Goal: Transaction & Acquisition: Obtain resource

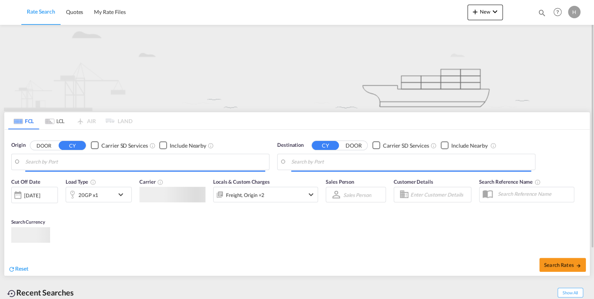
type input "[GEOGRAPHIC_DATA], DEBRV"
type input "Ashdod, ILASH"
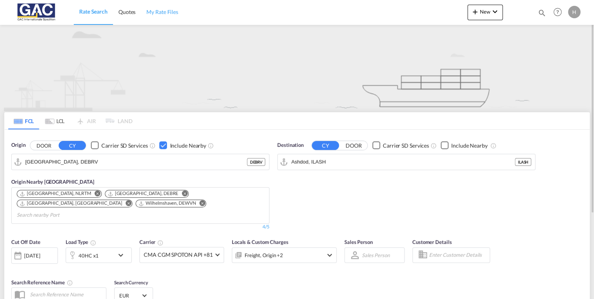
click at [163, 9] on span "My Rate Files" at bounding box center [162, 12] width 32 height 7
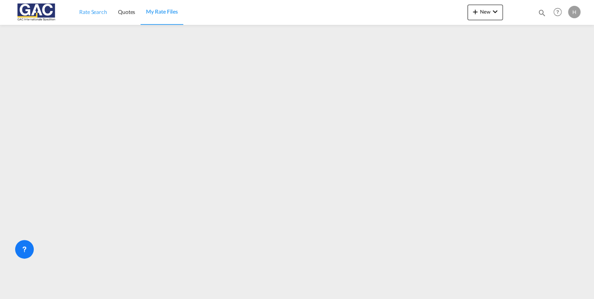
click at [90, 14] on span "Rate Search" at bounding box center [93, 12] width 28 height 7
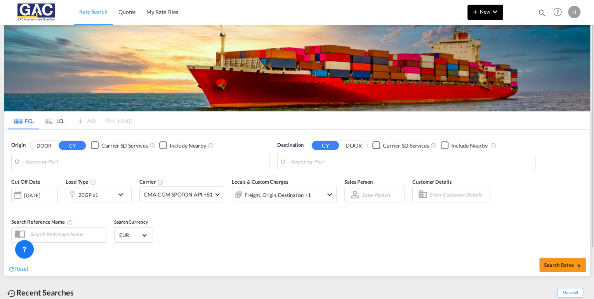
click at [471, 12] on body "Rate Search Quotes My Rate Files Rate Search Quotes My Rate Files" at bounding box center [297, 149] width 594 height 299
type input "[GEOGRAPHIC_DATA], DEBRV"
type input "Ashdod, ILASH"
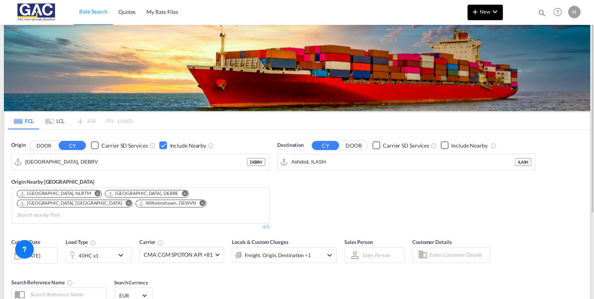
click at [491, 10] on md-icon "icon-chevron-down" at bounding box center [494, 11] width 9 height 9
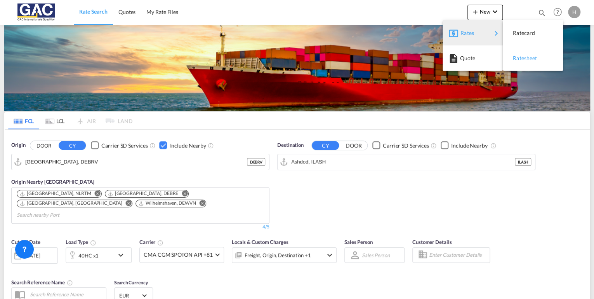
click at [521, 60] on span "Ratesheet" at bounding box center [517, 58] width 9 height 16
